Goal: Task Accomplishment & Management: Complete application form

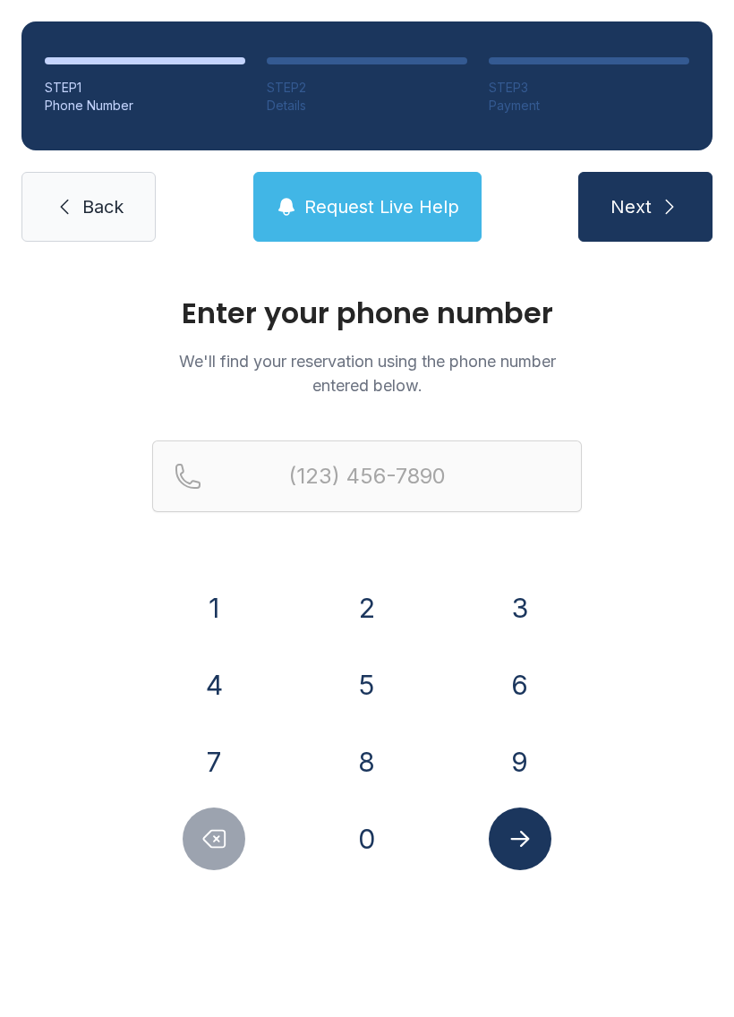
click at [523, 761] on button "9" at bounding box center [520, 762] width 63 height 63
click at [232, 620] on button "1" at bounding box center [214, 608] width 63 height 63
click at [212, 764] on button "7" at bounding box center [214, 762] width 63 height 63
click at [521, 682] on button "6" at bounding box center [520, 685] width 63 height 63
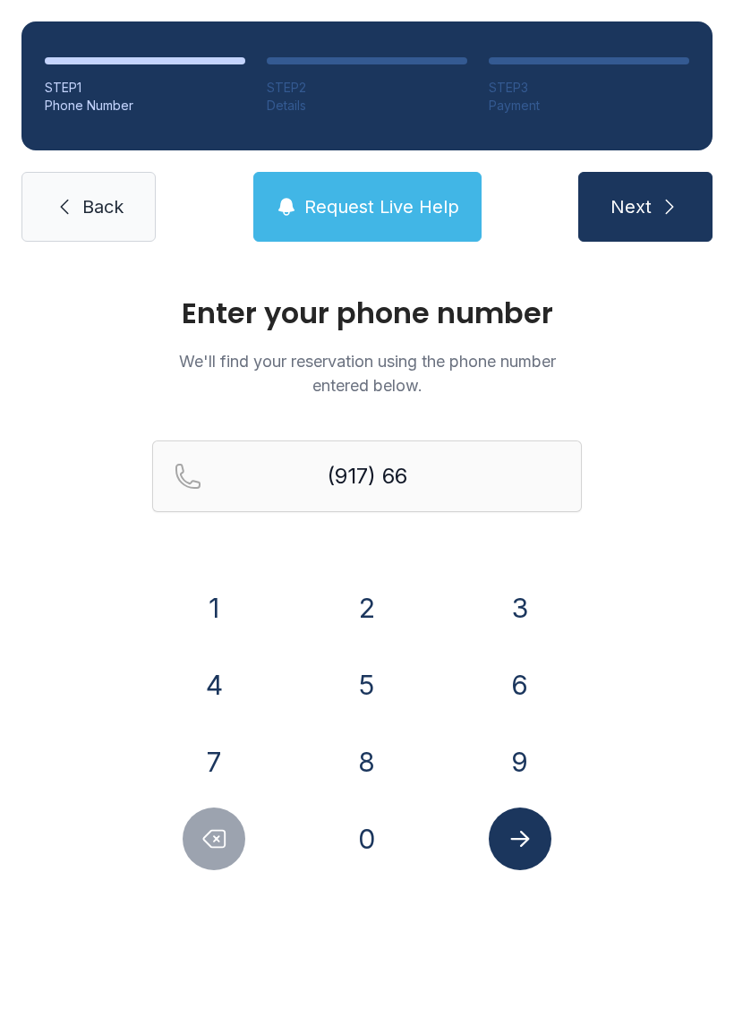
click at [222, 665] on button "4" at bounding box center [214, 685] width 63 height 63
click at [226, 595] on button "1" at bounding box center [214, 608] width 63 height 63
click at [383, 760] on button "8" at bounding box center [367, 762] width 63 height 63
click at [514, 764] on button "9" at bounding box center [520, 762] width 63 height 63
click at [218, 608] on button "1" at bounding box center [214, 608] width 63 height 63
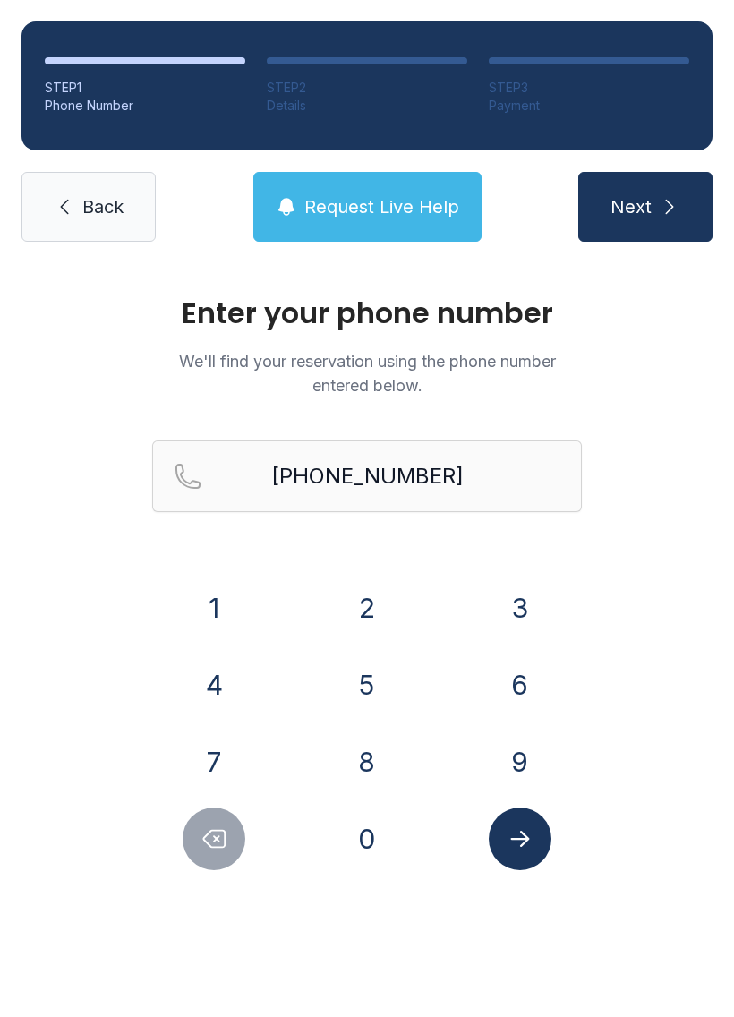
click at [529, 849] on icon "Submit lookup form" at bounding box center [520, 839] width 27 height 27
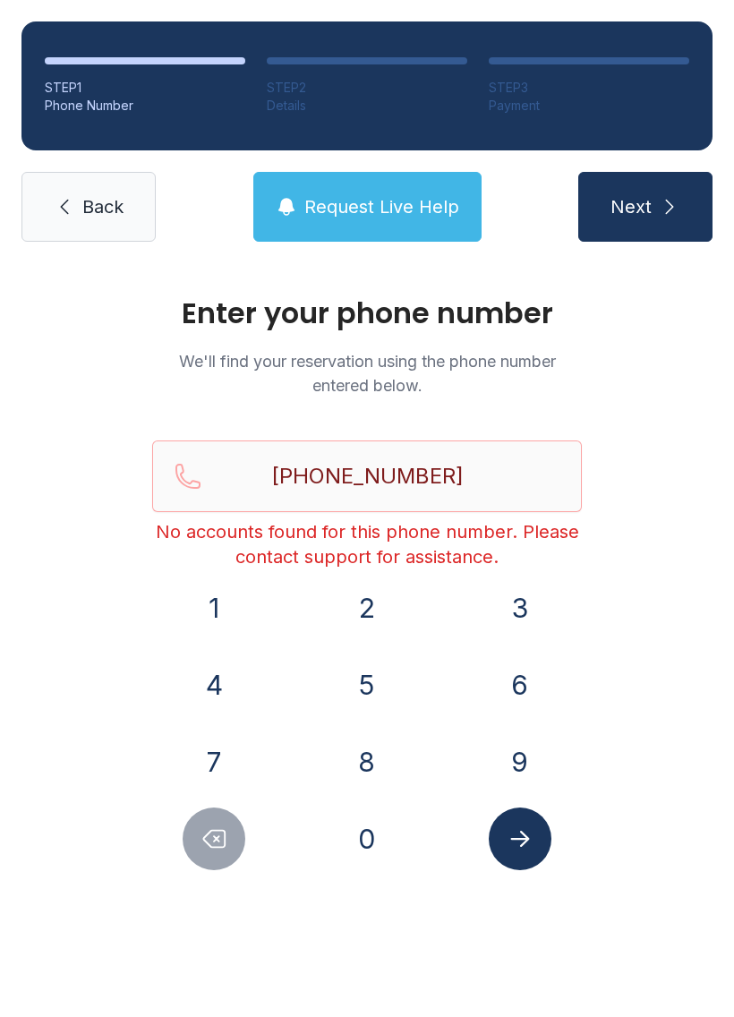
click at [227, 842] on icon "Delete number" at bounding box center [214, 839] width 27 height 27
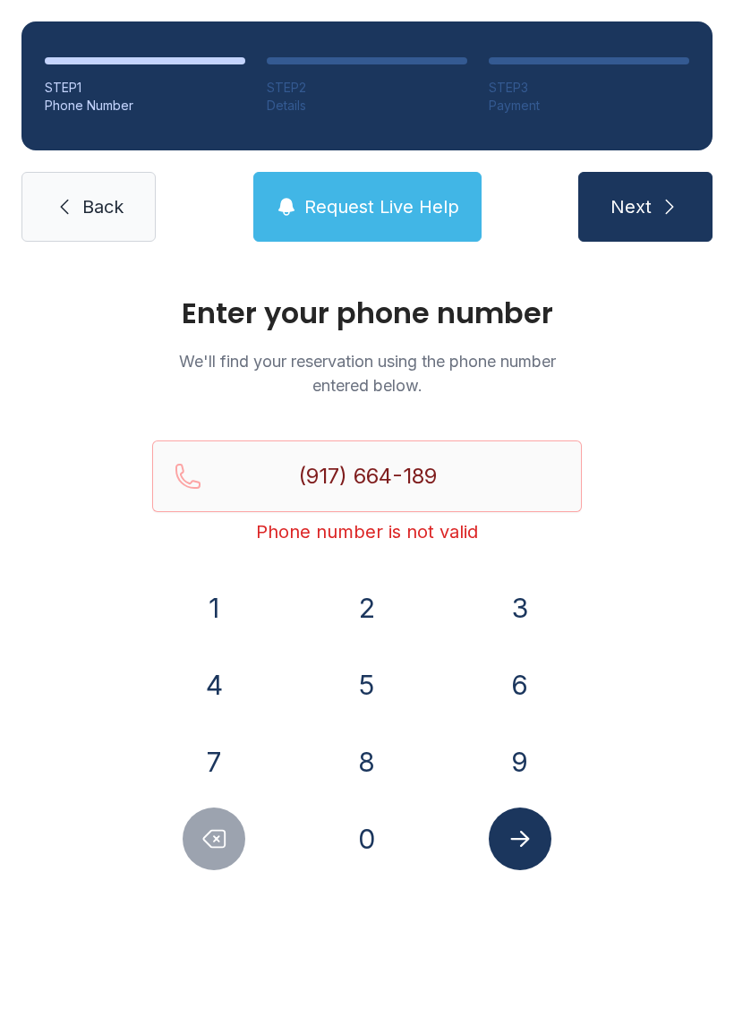
click at [205, 860] on button "Delete number" at bounding box center [214, 839] width 63 height 63
click at [205, 861] on button "Delete number" at bounding box center [214, 839] width 63 height 63
click at [194, 853] on button "Delete number" at bounding box center [214, 839] width 63 height 63
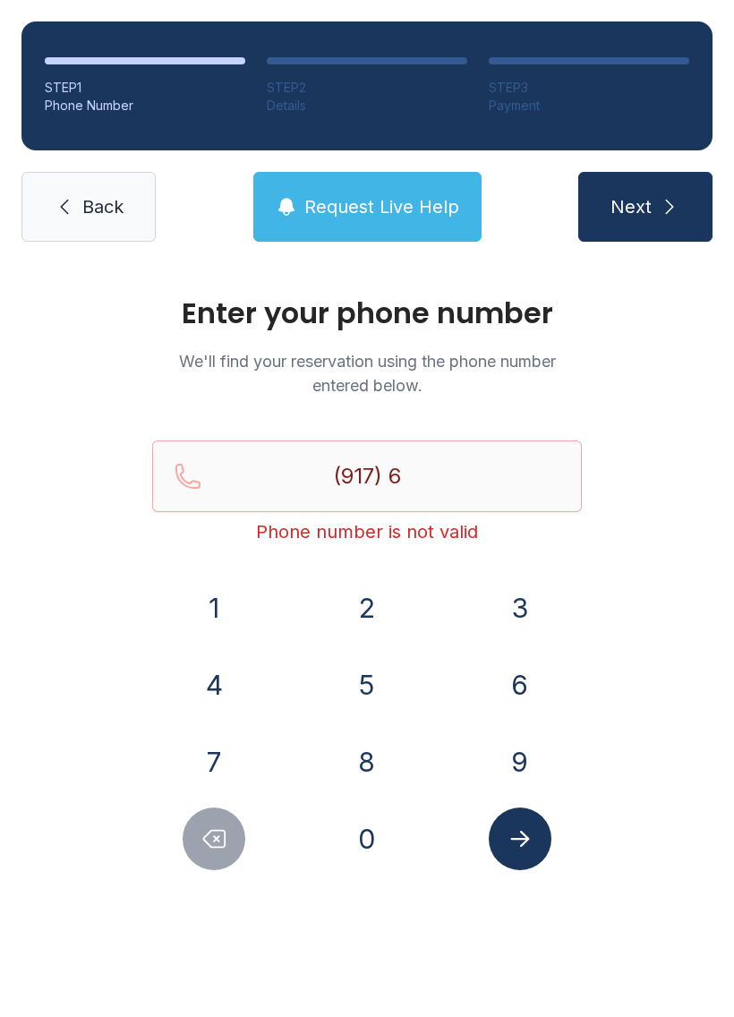
click at [194, 852] on button "Delete number" at bounding box center [214, 839] width 63 height 63
click at [197, 857] on button "Delete number" at bounding box center [214, 839] width 63 height 63
click at [196, 856] on button "Delete number" at bounding box center [214, 839] width 63 height 63
type input "(9"
click at [192, 860] on button "Delete number" at bounding box center [214, 839] width 63 height 63
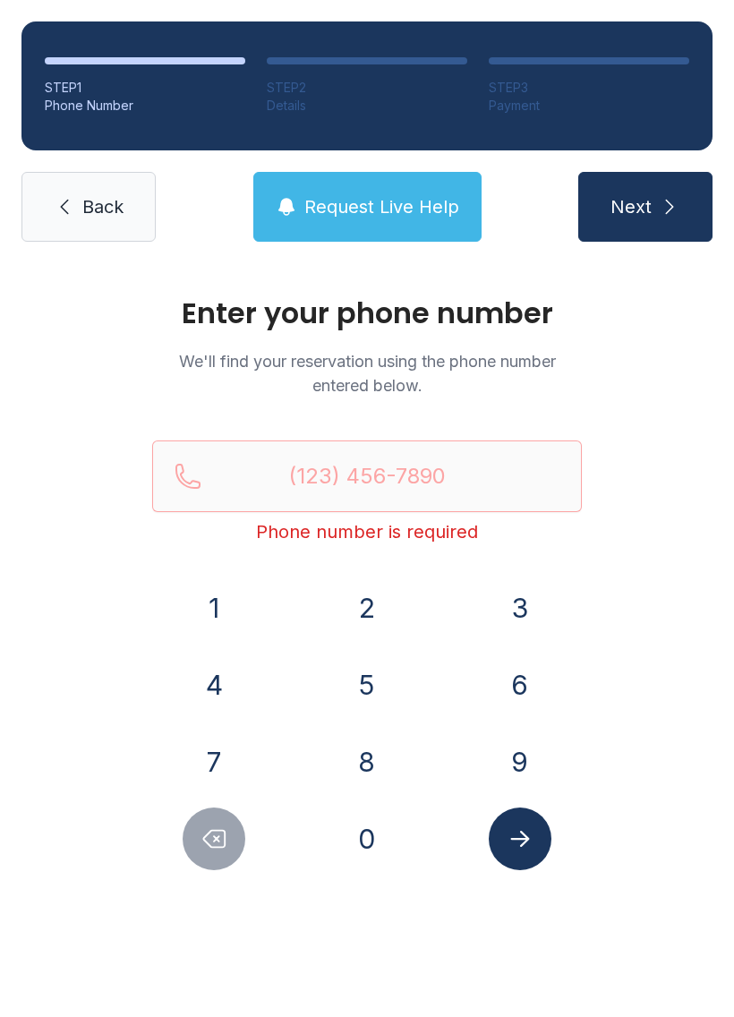
click at [516, 761] on button "9" at bounding box center [520, 762] width 63 height 63
click at [238, 611] on button "1" at bounding box center [214, 608] width 63 height 63
click at [234, 760] on button "7" at bounding box center [214, 762] width 63 height 63
click at [520, 686] on button "6" at bounding box center [520, 685] width 63 height 63
click at [520, 685] on button "6" at bounding box center [520, 685] width 63 height 63
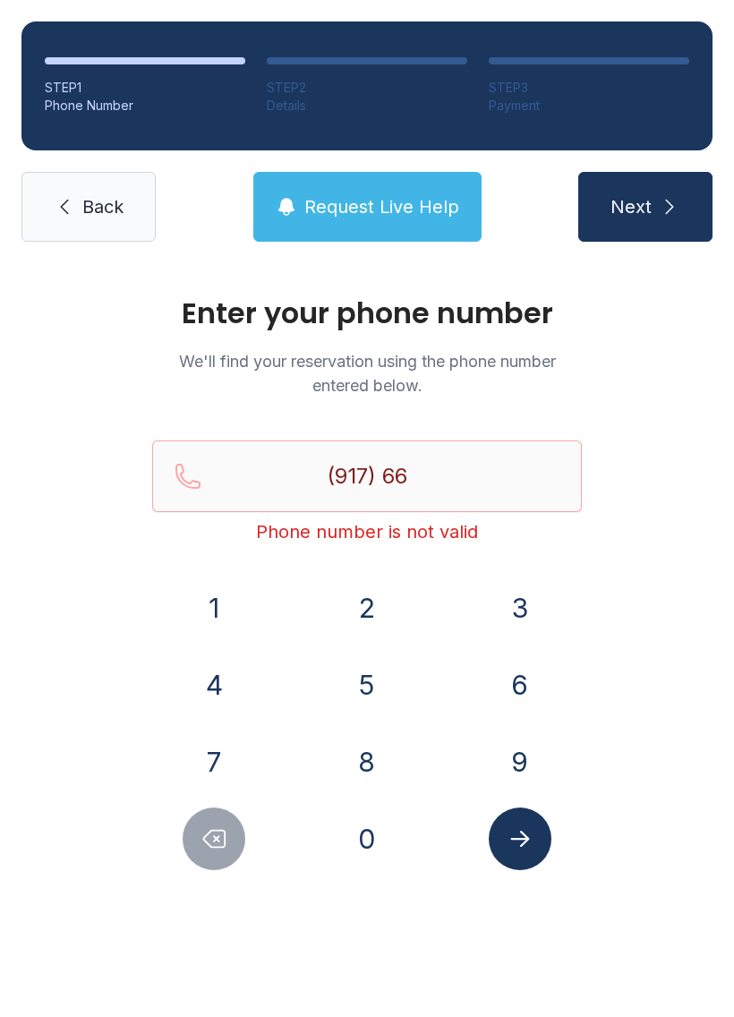
click at [213, 672] on button "4" at bounding box center [214, 685] width 63 height 63
click at [223, 603] on button "1" at bounding box center [214, 608] width 63 height 63
click at [379, 767] on button "8" at bounding box center [367, 762] width 63 height 63
click at [516, 779] on button "9" at bounding box center [520, 762] width 63 height 63
click at [237, 620] on button "1" at bounding box center [214, 608] width 63 height 63
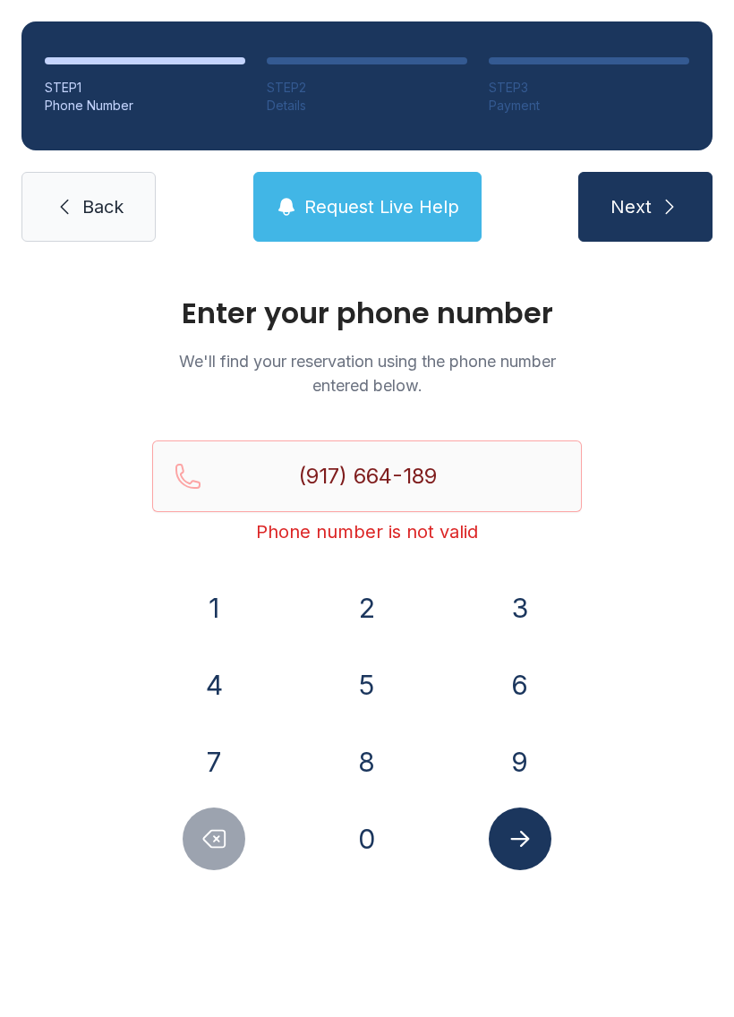
type input "[PHONE_NUMBER]"
click at [519, 834] on icon "Submit lookup form" at bounding box center [520, 839] width 27 height 27
